Goal: Ask a question

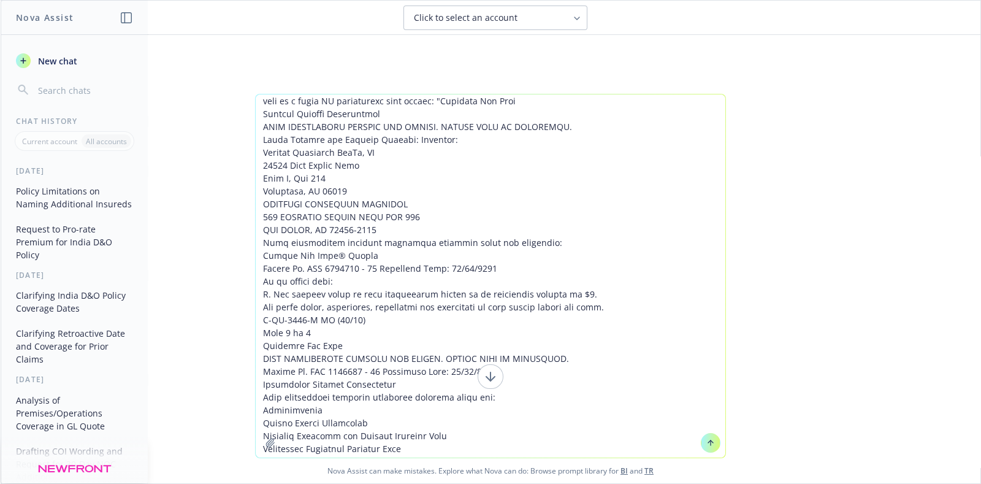
scroll to position [5, 0]
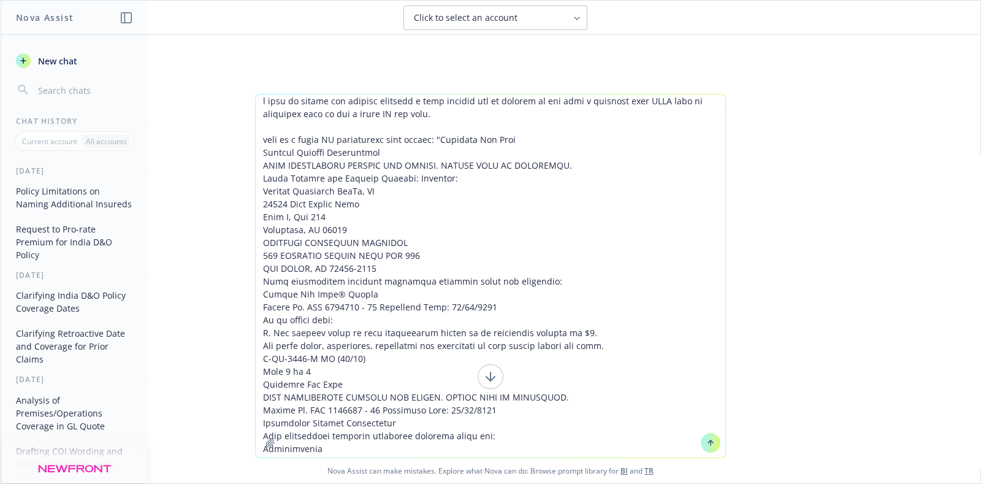
click at [457, 259] on textarea at bounding box center [491, 275] width 470 height 363
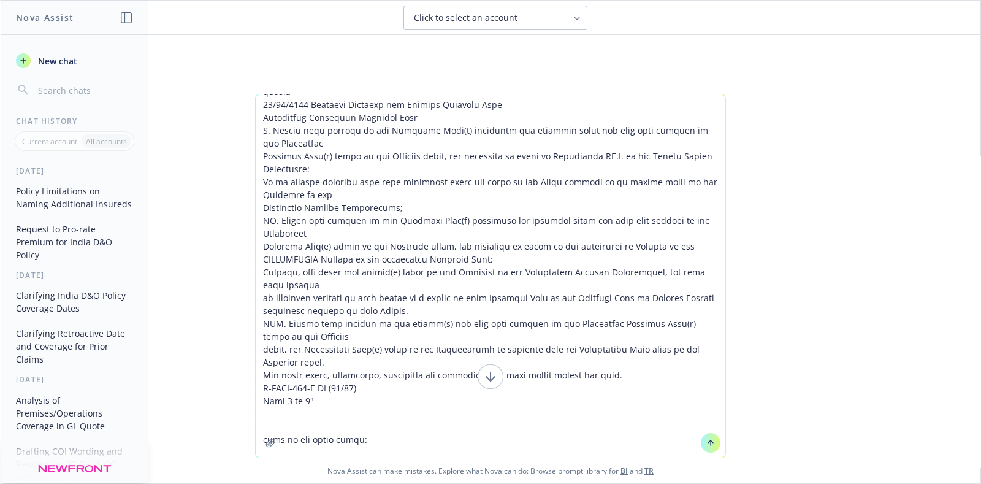
scroll to position [491, 0]
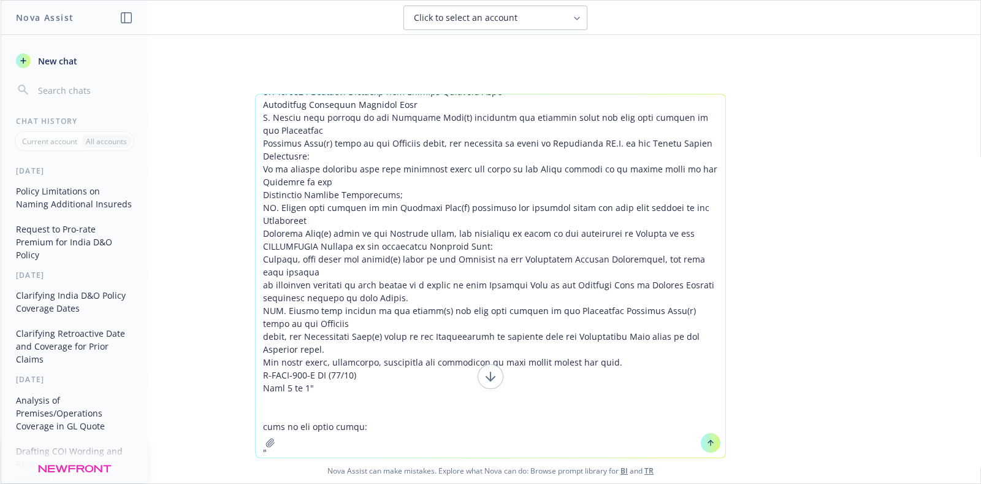
paste textarea "[PERSON_NAME], We were able to work something out with [GEOGRAPHIC_DATA]. Do yo…"
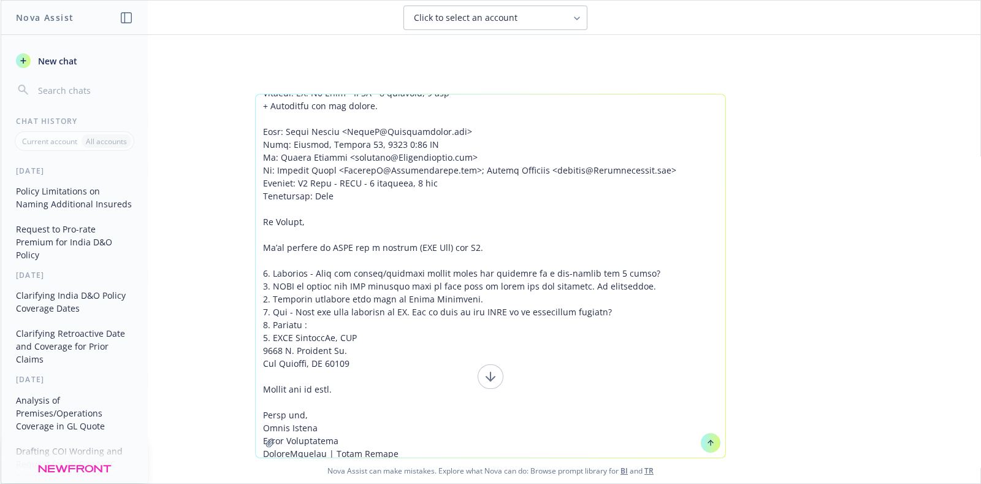
type textarea "l ipsu do sitame con adipisc elitsedd e temp incidid utl et dolorem al eni admi…"
click at [706, 438] on icon at bounding box center [710, 442] width 9 height 9
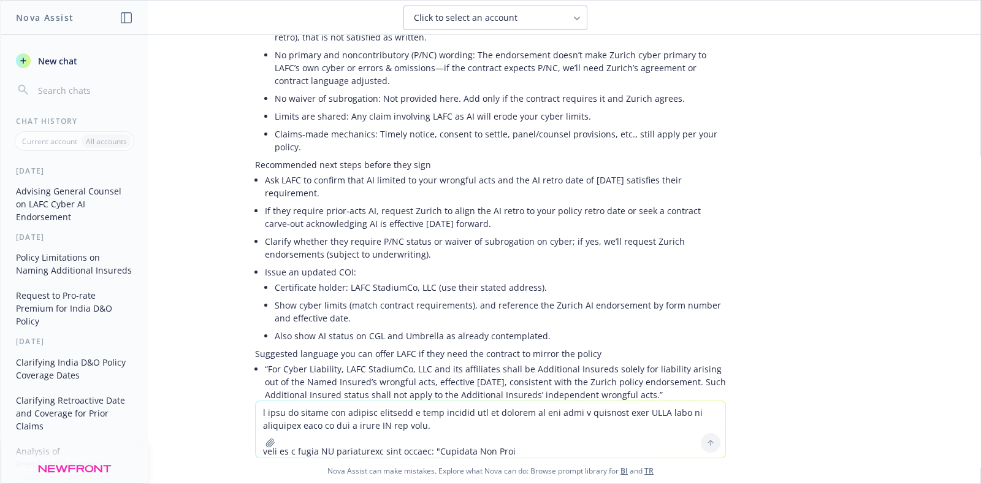
scroll to position [3081, 0]
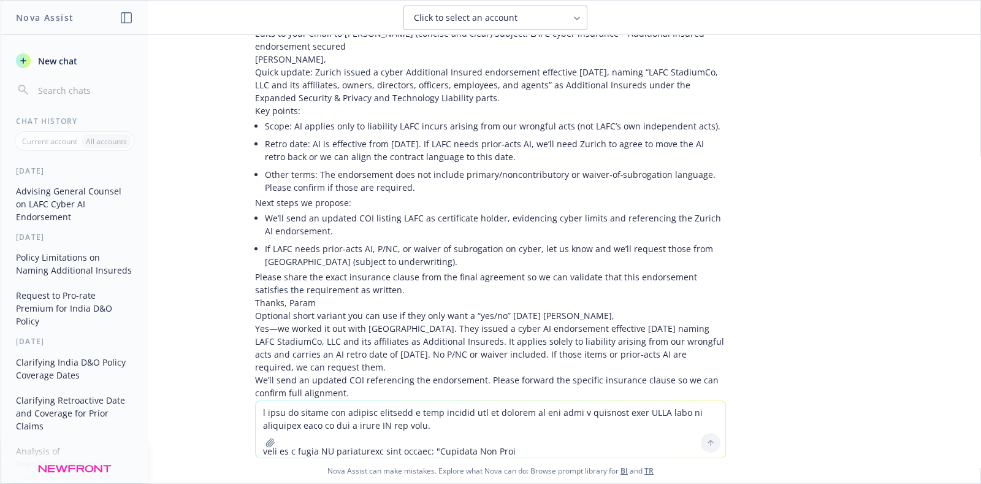
click at [345, 406] on textarea at bounding box center [491, 429] width 470 height 56
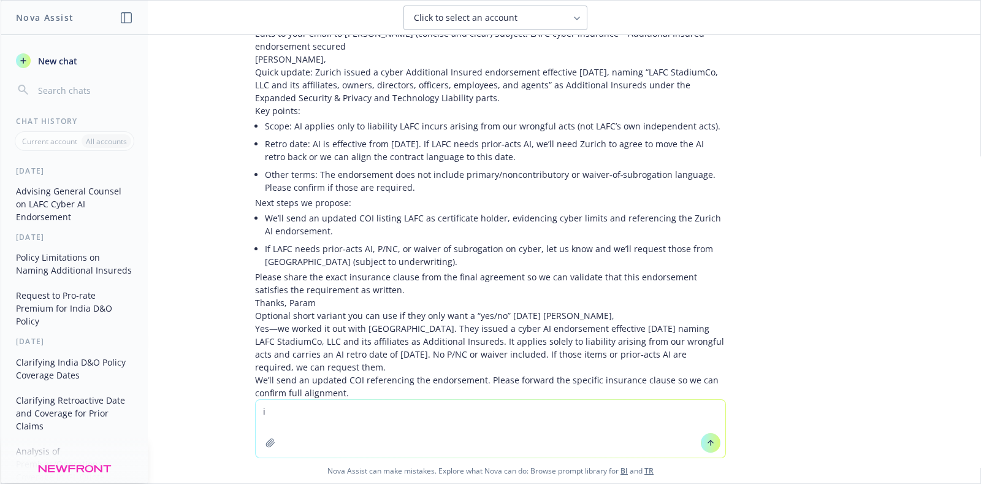
type textarea "i"
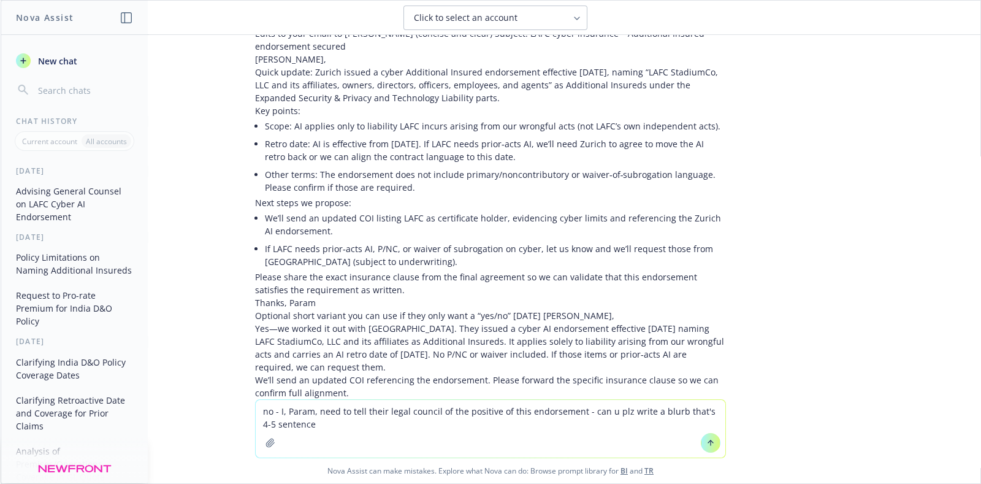
type textarea "no - I, Param, need to tell their legal council of the positive of this endorse…"
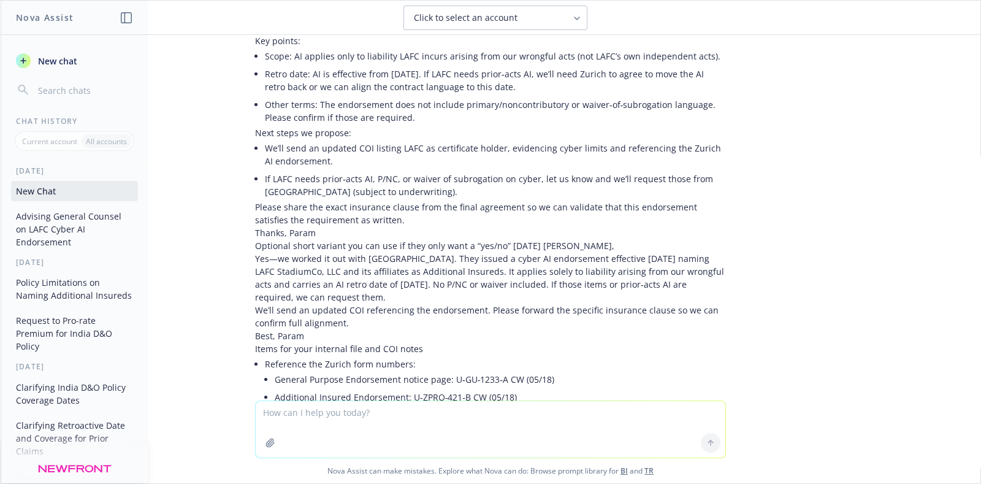
scroll to position [3293, 0]
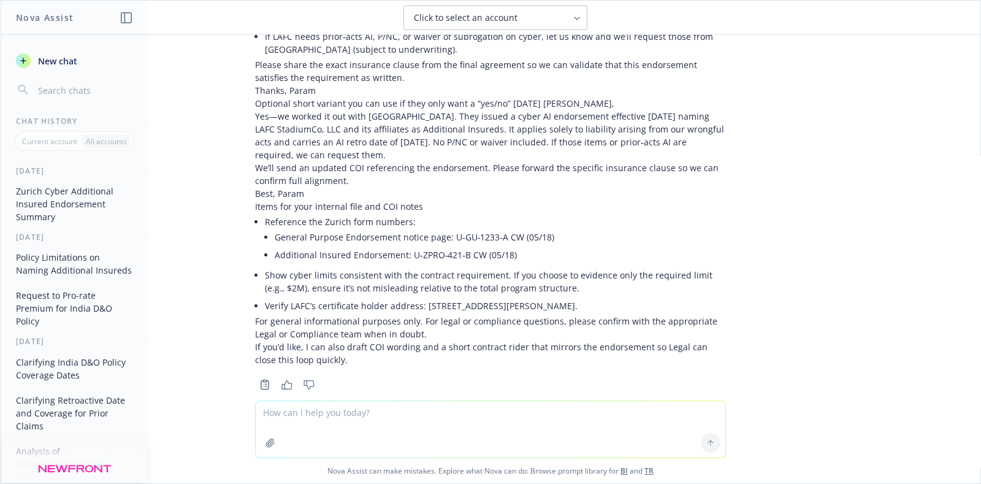
drag, startPoint x: 248, startPoint y: 252, endPoint x: 346, endPoint y: 312, distance: 114.2
copy p "[PERSON_NAME] has issued a cyber Additional Insured endorsement effective [DATE…"
click at [392, 407] on textarea at bounding box center [491, 429] width 470 height 56
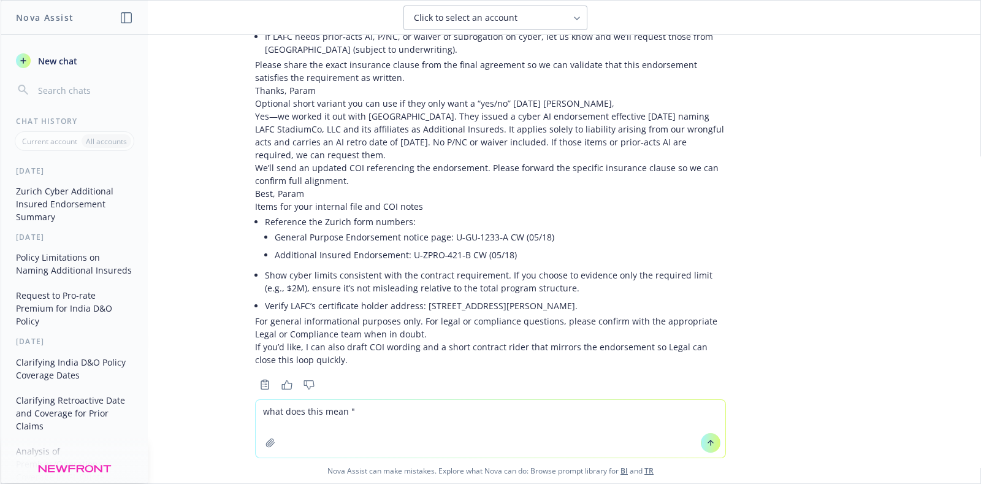
paste textarea "It grants AI status under the Expanded Security & Privacy and Technology Liabil…"
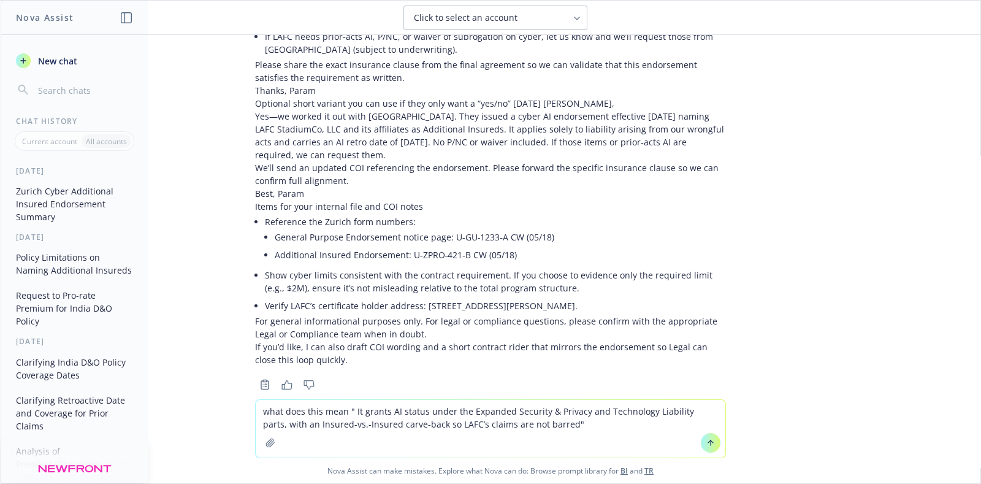
type textarea "what does this mean " It grants AI status under the Expanded Security & Privacy…"
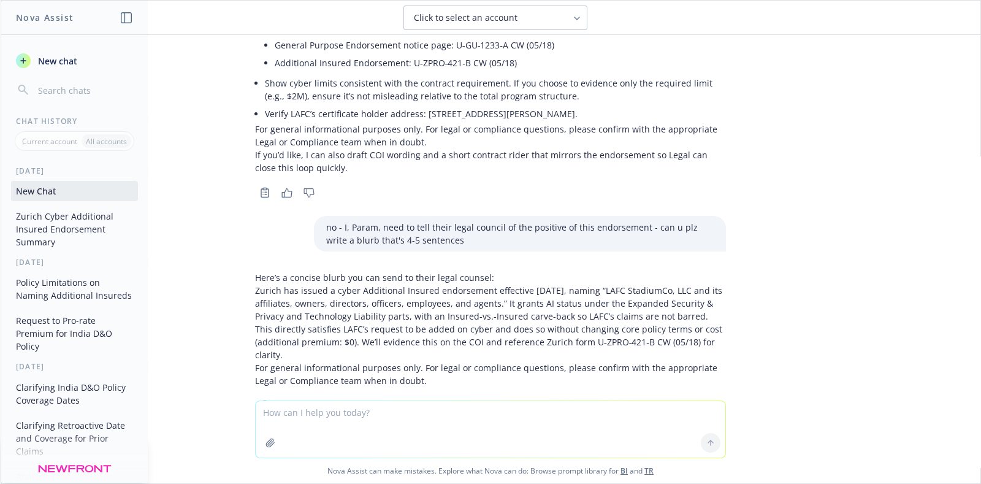
scroll to position [3551, 0]
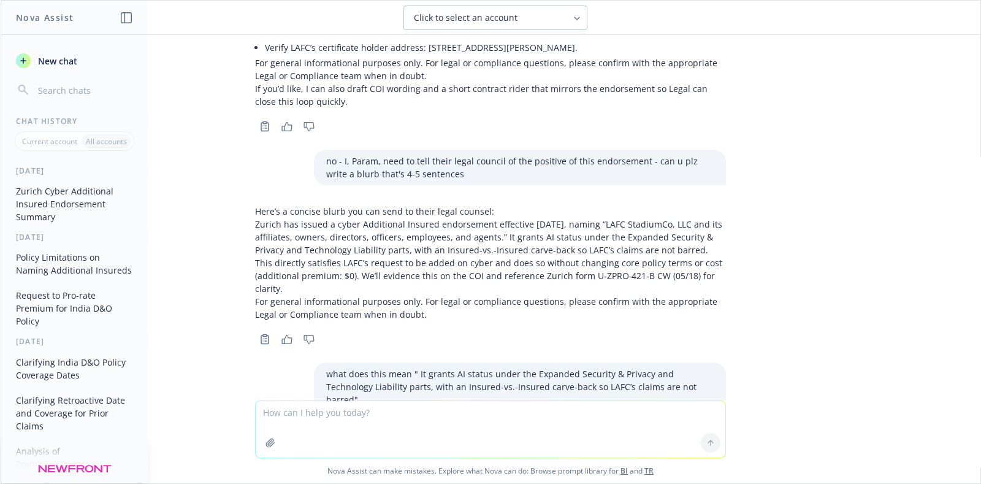
drag, startPoint x: 716, startPoint y: 308, endPoint x: 247, endPoint y: 302, distance: 469.2
click at [327, 410] on textarea at bounding box center [491, 429] width 470 height 56
type textarea "plz explain that last bullet point to me as if im a new college grad"
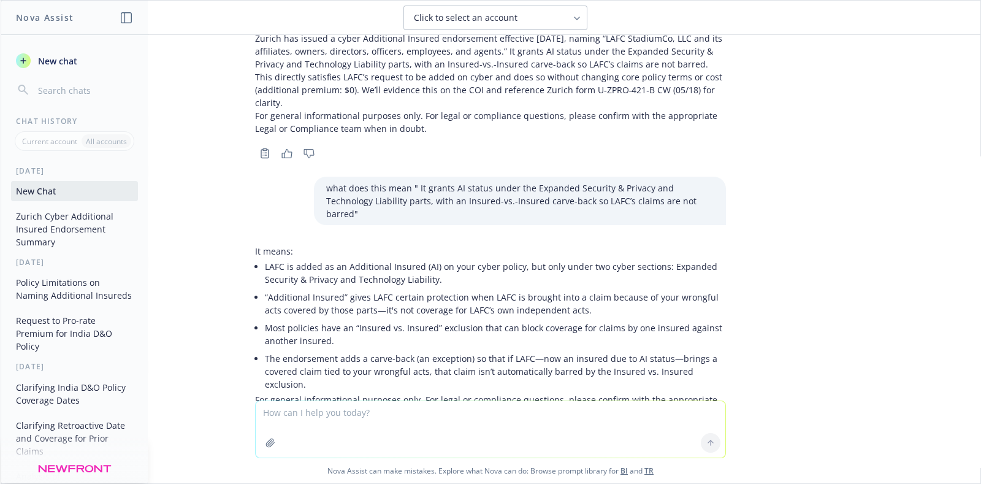
scroll to position [3738, 0]
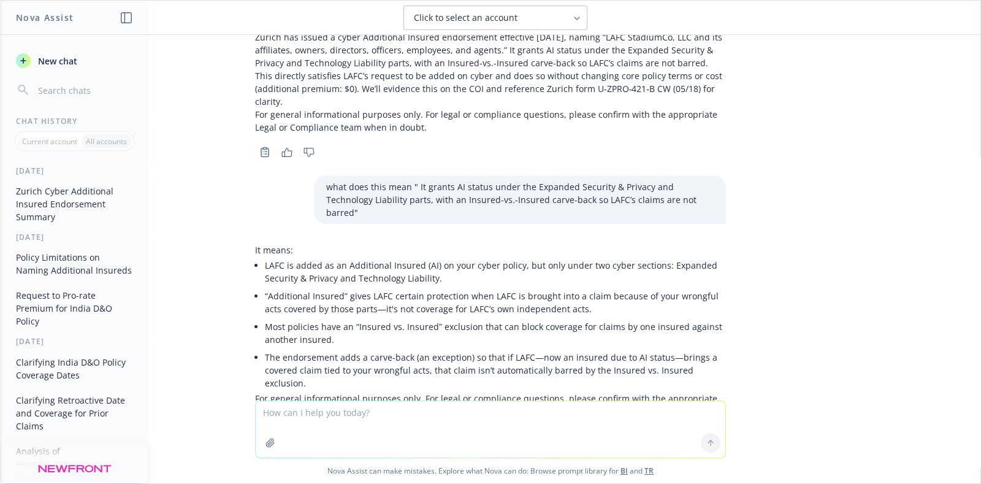
drag, startPoint x: 256, startPoint y: 299, endPoint x: 483, endPoint y: 304, distance: 227.6
drag, startPoint x: 481, startPoint y: 313, endPoint x: 251, endPoint y: 300, distance: 230.4
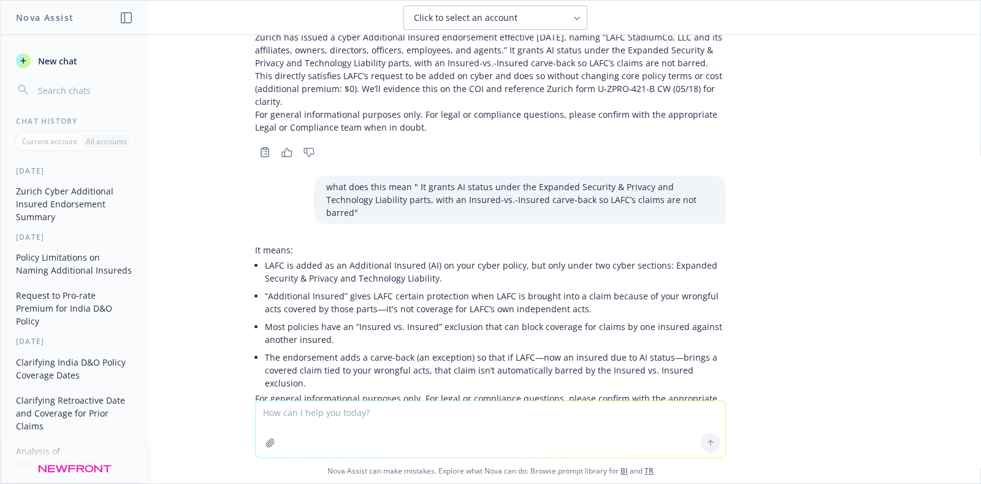
click at [384, 421] on textarea at bounding box center [491, 429] width 470 height 56
type textarea "i"
type textarea "p"
type textarea "plz workout an exmaple fo rme"
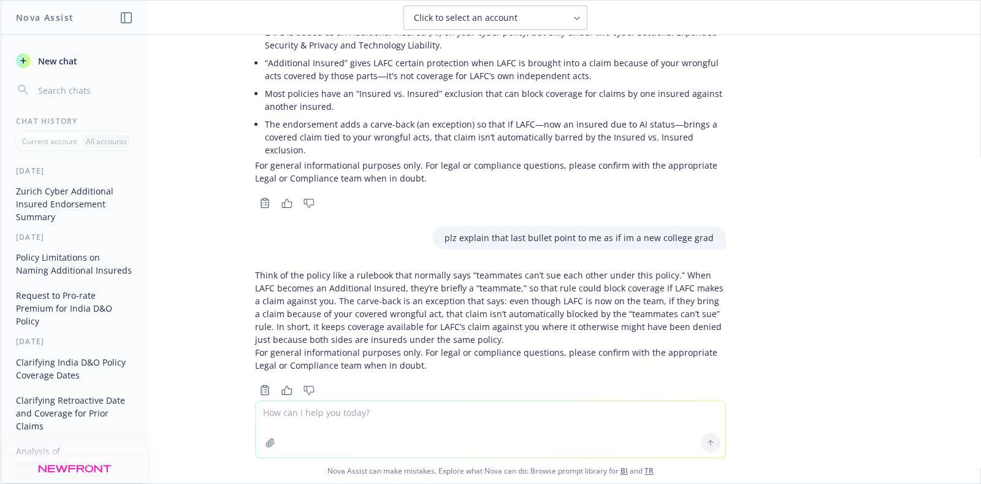
scroll to position [3984, 0]
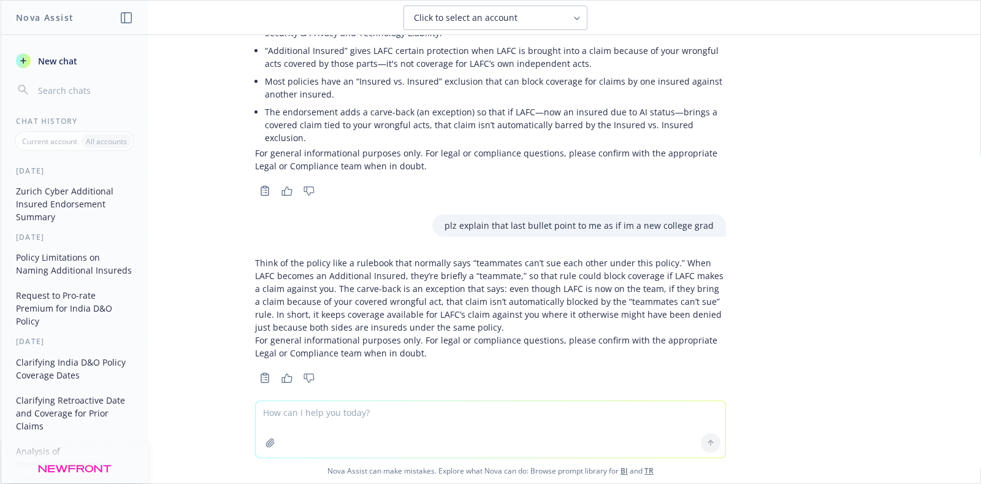
drag, startPoint x: 251, startPoint y: 285, endPoint x: 583, endPoint y: 278, distance: 331.8
drag, startPoint x: 372, startPoint y: 312, endPoint x: 256, endPoint y: 300, distance: 117.1
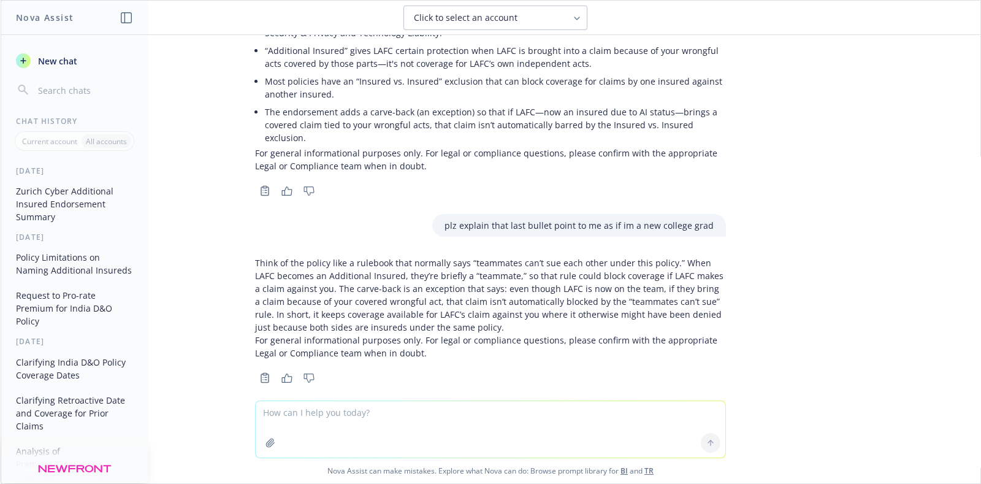
click at [340, 424] on textarea at bounding box center [491, 429] width 470 height 56
